Goal: Task Accomplishment & Management: Use online tool/utility

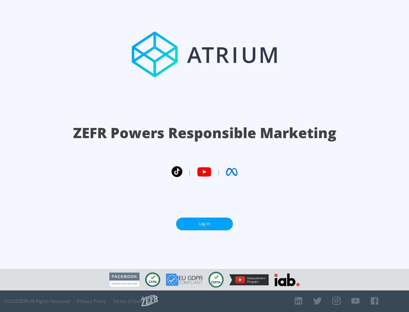
click at [204, 224] on link "Log In" at bounding box center [204, 224] width 57 height 13
